Goal: Find specific page/section: Find specific page/section

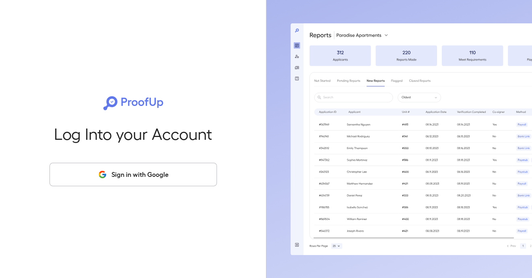
click at [138, 174] on button "Sign in with Google" at bounding box center [134, 174] width 168 height 23
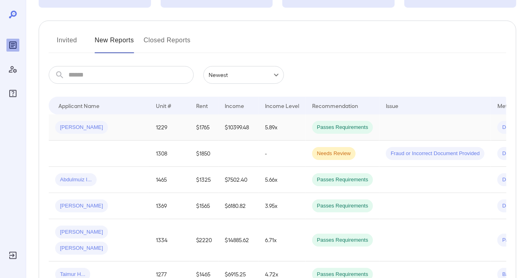
scroll to position [81, 0]
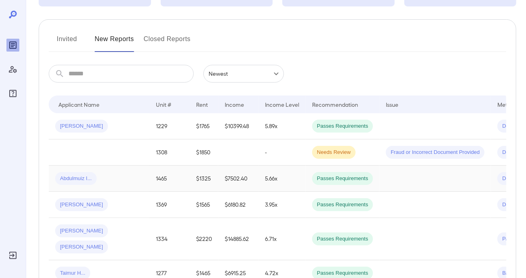
click at [124, 179] on div "Abdulmuiz I..." at bounding box center [99, 178] width 88 height 13
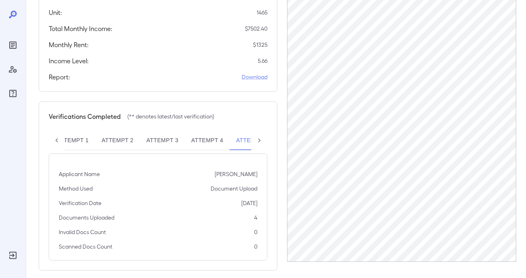
scroll to position [48, 0]
